Goal: Check status: Check status

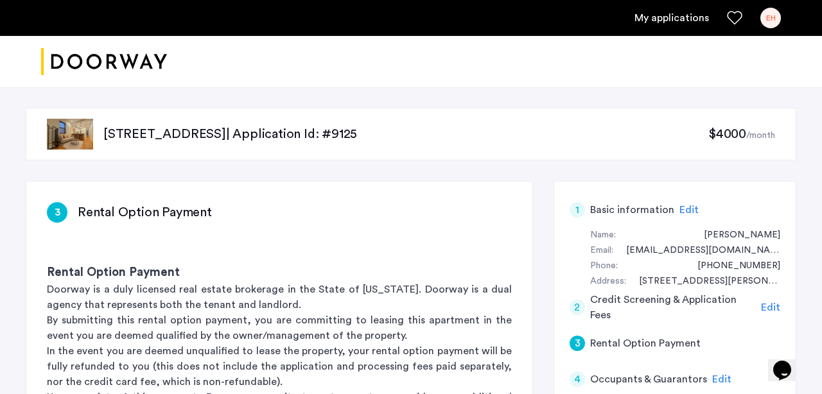
click at [683, 10] on link "My applications" at bounding box center [672, 17] width 74 height 15
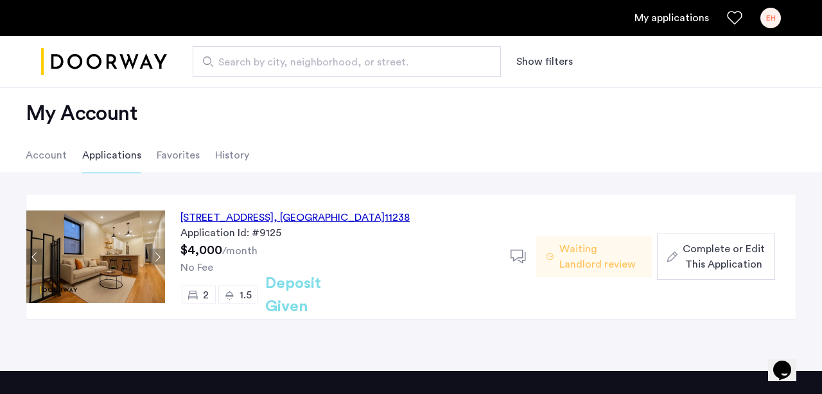
scroll to position [20, 0]
